Goal: Transaction & Acquisition: Obtain resource

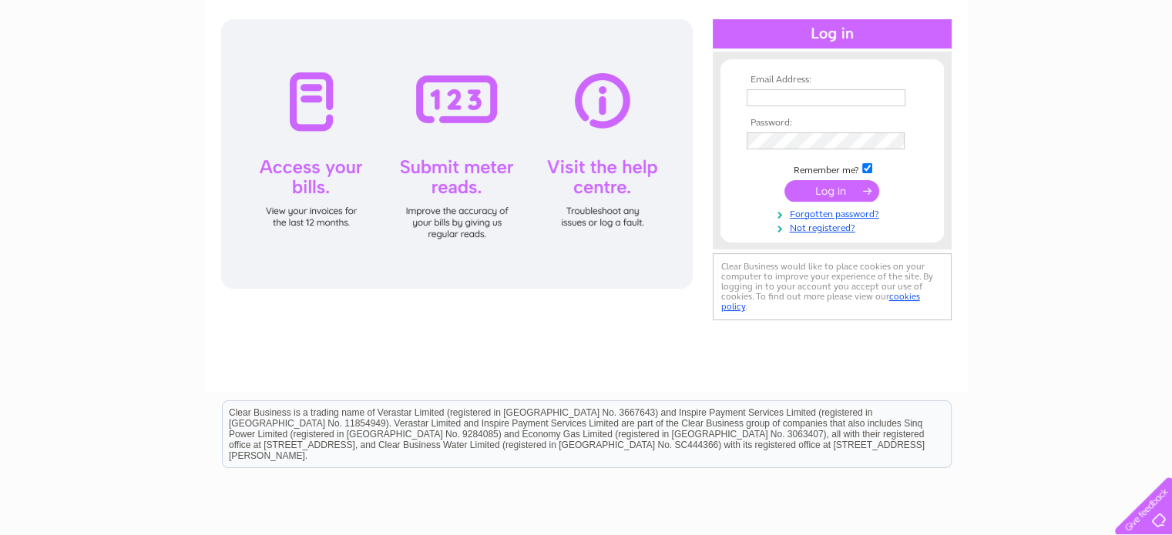
type input "eddie@eastend-carers.co.uk"
click at [825, 192] on input "submit" at bounding box center [831, 191] width 95 height 22
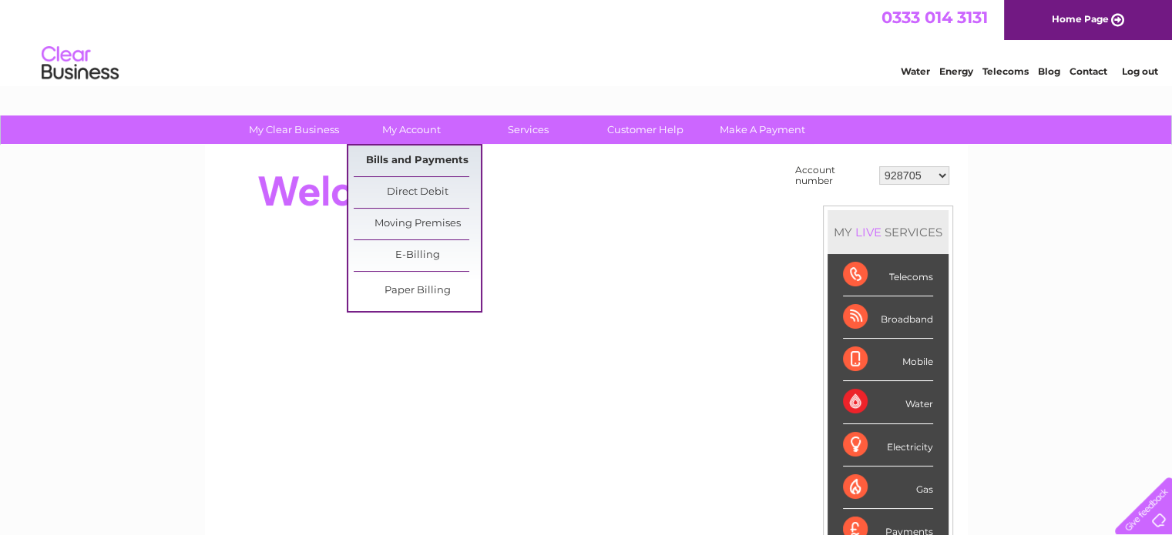
click at [415, 153] on link "Bills and Payments" at bounding box center [417, 161] width 127 height 31
click at [416, 159] on link "Bills and Payments" at bounding box center [417, 161] width 127 height 31
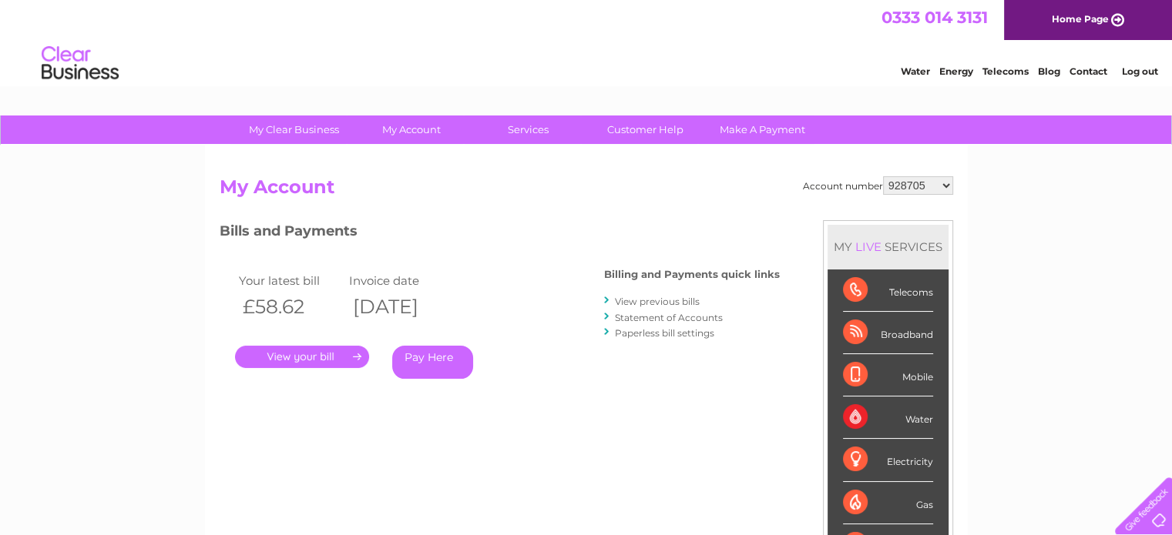
click at [945, 182] on select "928705 30272541" at bounding box center [918, 185] width 70 height 18
select select "30272541"
click at [883, 176] on select "928705 30272541" at bounding box center [918, 185] width 70 height 18
click at [311, 354] on link "." at bounding box center [302, 357] width 134 height 22
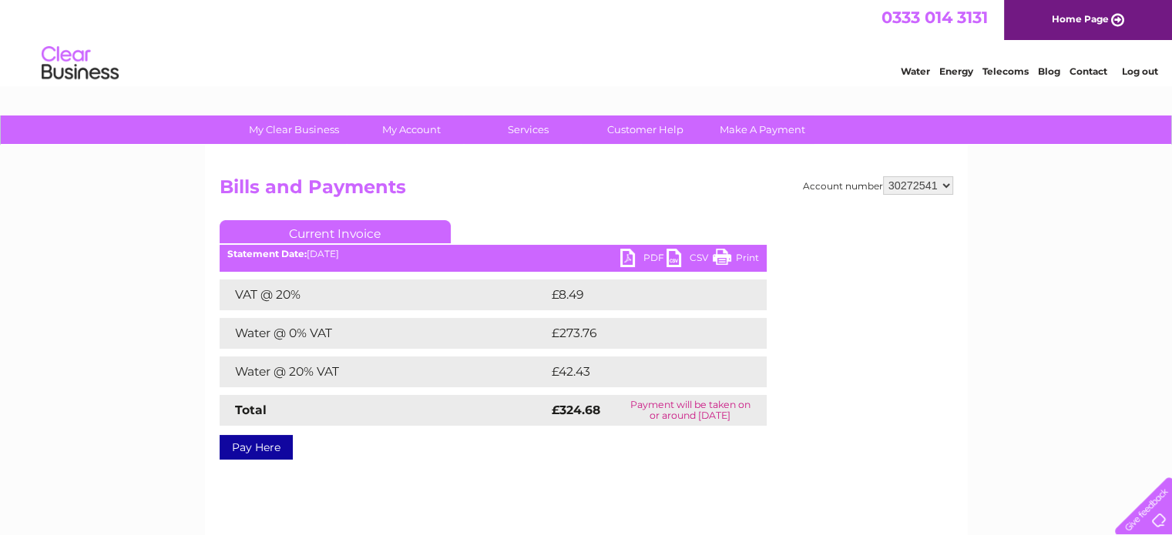
click at [627, 259] on link "PDF" at bounding box center [643, 260] width 46 height 22
click at [1155, 75] on link "Log out" at bounding box center [1139, 71] width 36 height 12
